Goal: Check status: Check status

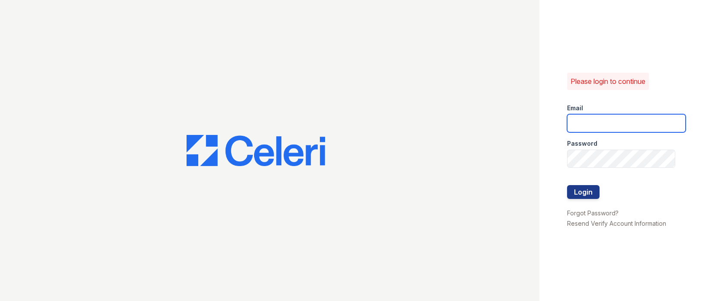
type input "[DOMAIN_NAME][EMAIL_ADDRESS][DOMAIN_NAME]"
click at [590, 182] on div at bounding box center [626, 176] width 119 height 17
click at [589, 189] on button "Login" at bounding box center [583, 192] width 32 height 14
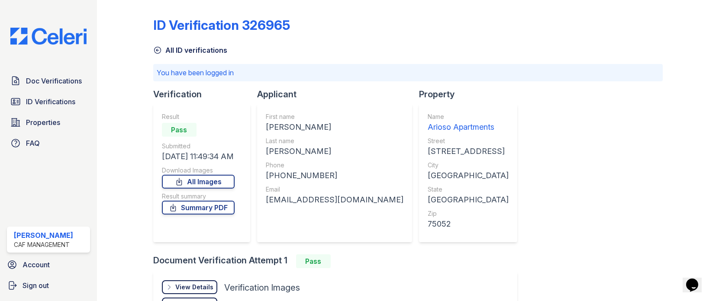
click at [48, 93] on div "Doc Verifications ID Verifications Properties FAQ" at bounding box center [48, 112] width 90 height 80
click at [50, 82] on span "Doc Verifications" at bounding box center [54, 81] width 56 height 10
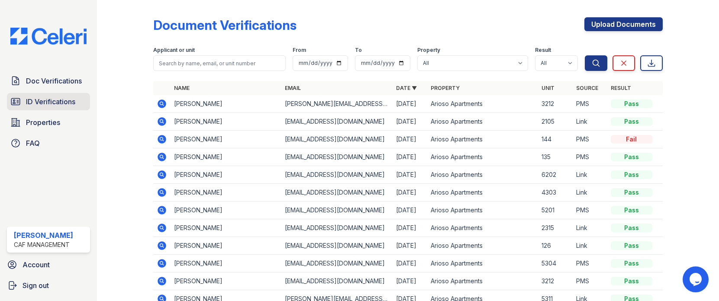
click at [42, 101] on span "ID Verifications" at bounding box center [50, 101] width 49 height 10
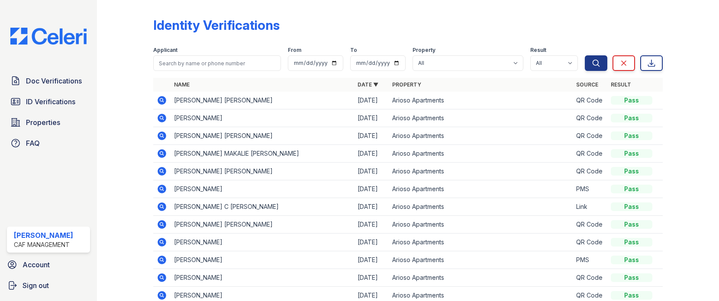
click at [42, 101] on span "ID Verifications" at bounding box center [50, 101] width 49 height 10
